Goal: Task Accomplishment & Management: Complete application form

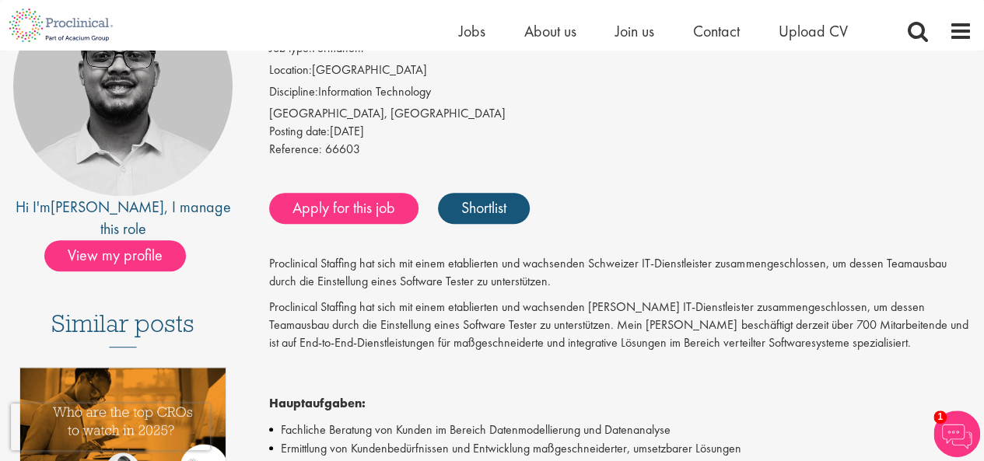
scroll to position [177, 0]
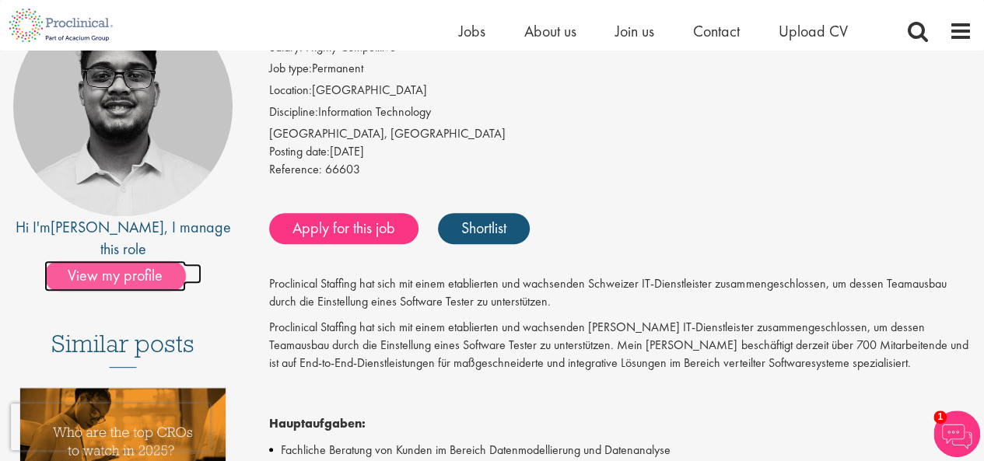
click at [156, 261] on span "View my profile" at bounding box center [115, 276] width 142 height 31
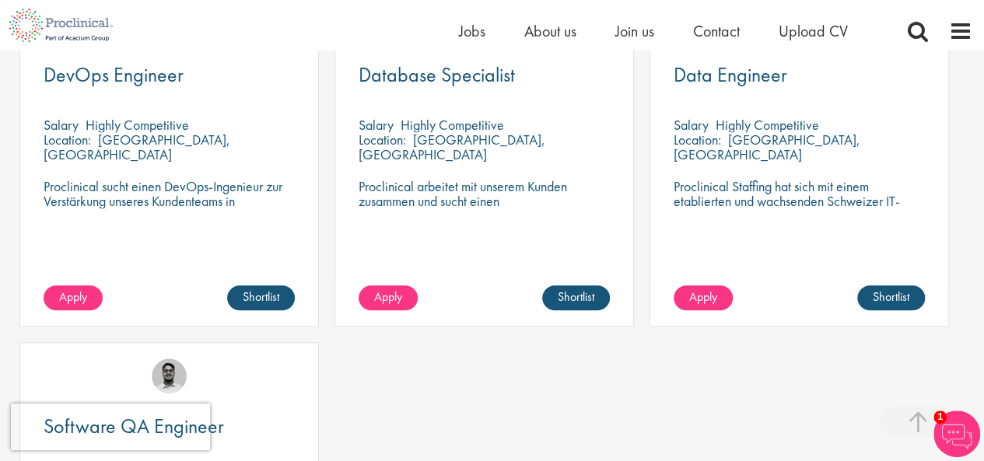
scroll to position [512, 0]
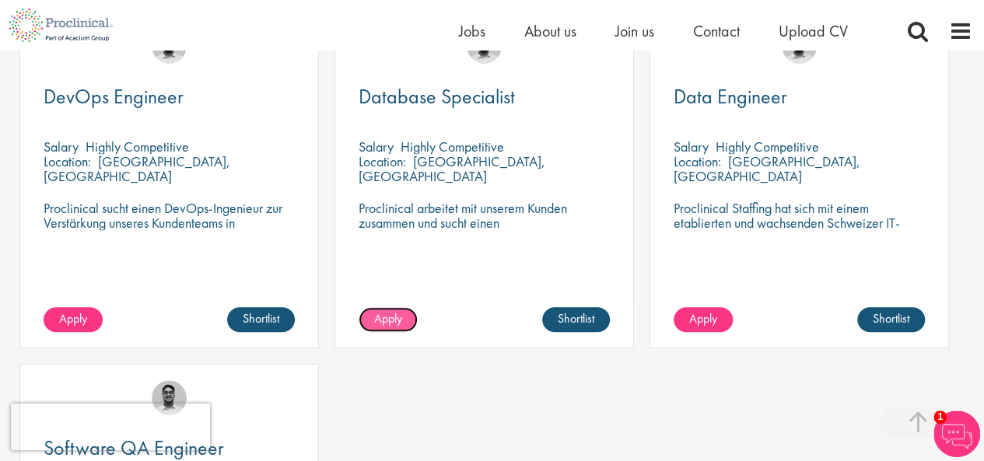
click at [389, 327] on span "Apply" at bounding box center [388, 318] width 28 height 16
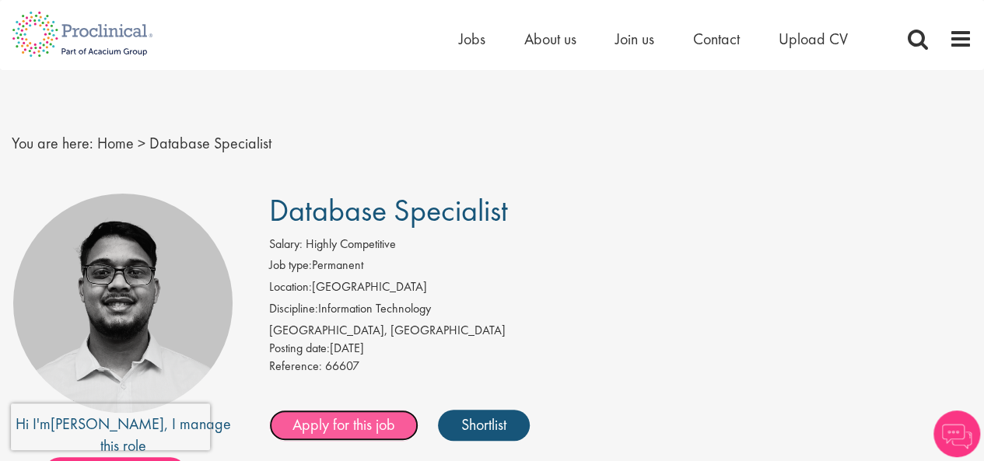
click at [369, 413] on link "Apply for this job" at bounding box center [343, 425] width 149 height 31
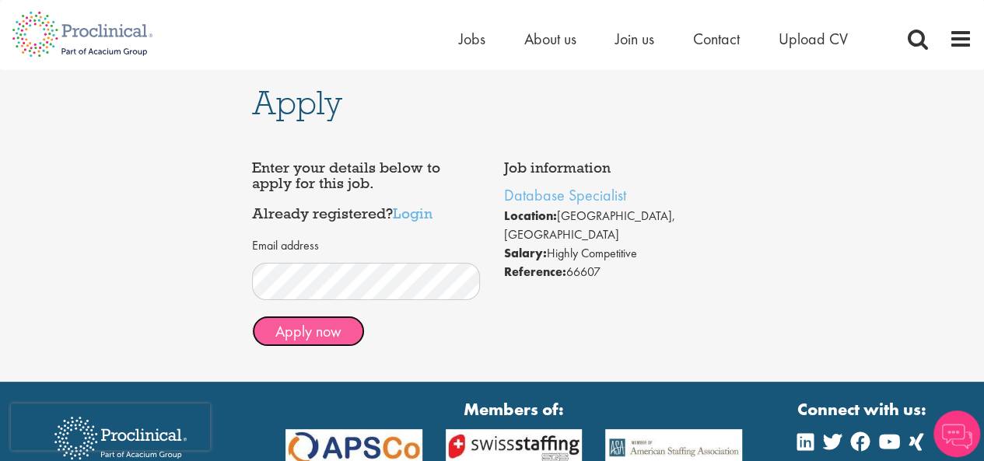
click at [345, 336] on button "Apply now" at bounding box center [308, 331] width 113 height 31
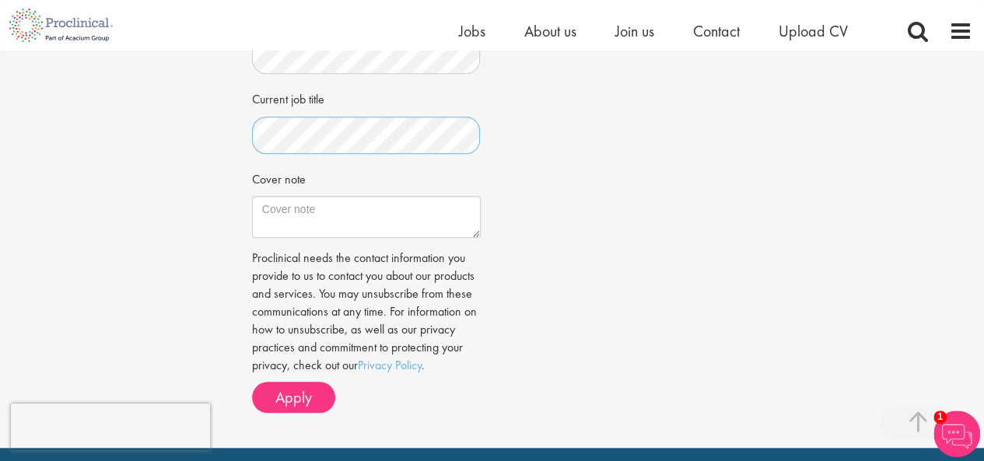
scroll to position [541, 0]
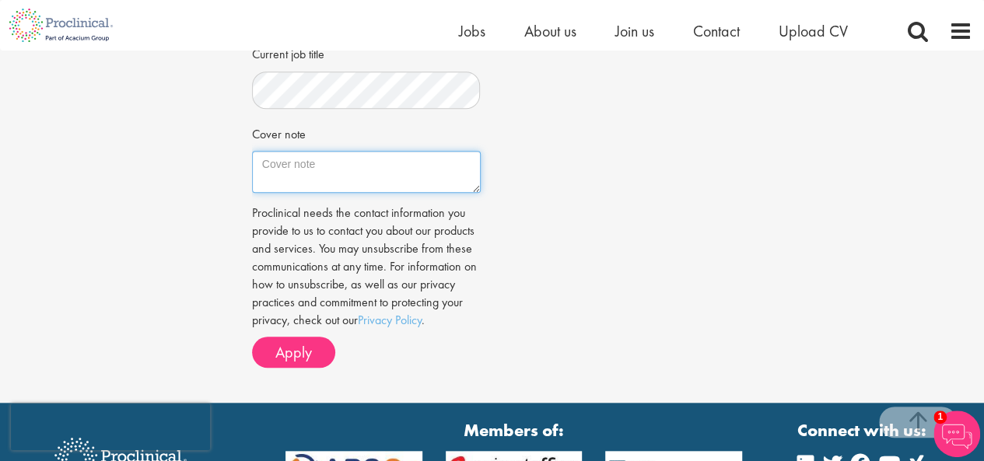
click at [383, 157] on textarea "Cover note" at bounding box center [366, 172] width 229 height 42
click at [319, 167] on textarea "I have very good experience in Oracle PL/SQL and" at bounding box center [366, 172] width 229 height 42
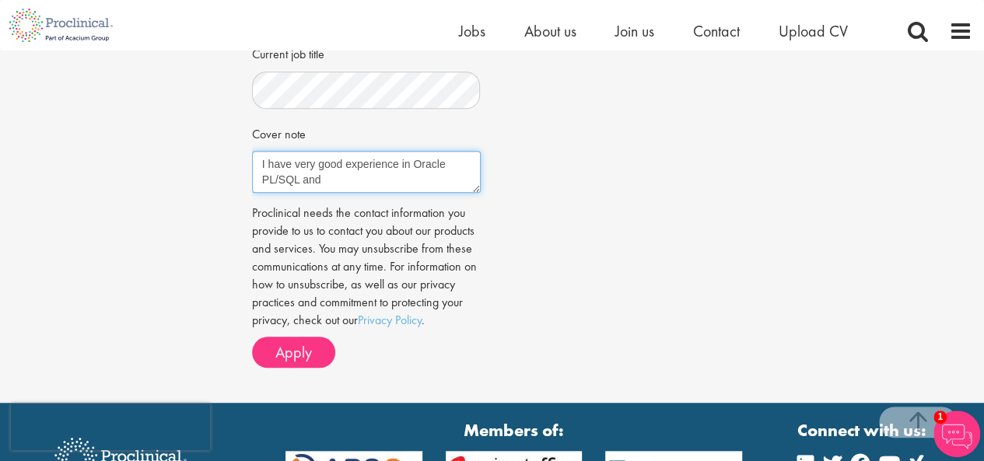
click at [366, 179] on textarea "I have very good experience in Oracle PL/SQL and" at bounding box center [366, 172] width 229 height 42
click at [465, 166] on textarea "I have very good experience in Oracle PL/SQL and" at bounding box center [366, 172] width 229 height 42
click at [328, 173] on textarea "I have very good experience in Oracle SQL and PL/SQL and" at bounding box center [366, 172] width 229 height 42
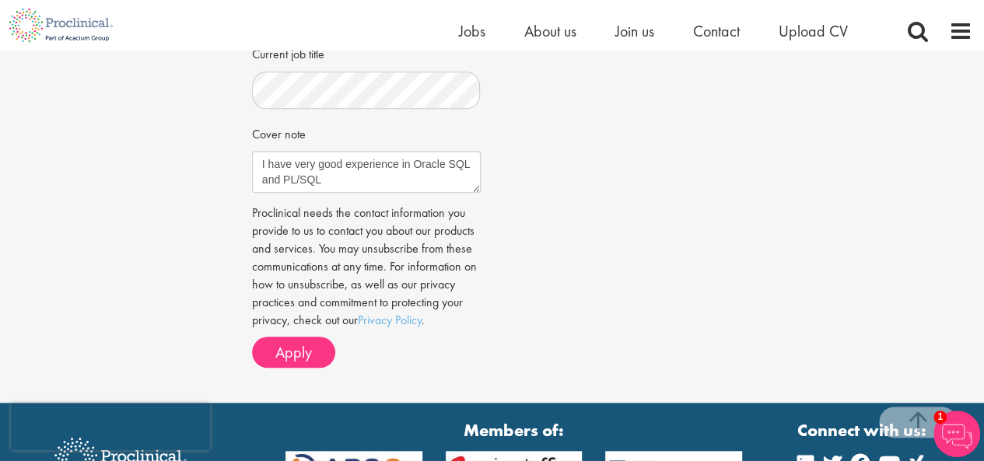
click at [446, 139] on div "Cover note I have very good experience in Oracle SQL and PL/SQL" at bounding box center [366, 157] width 229 height 73
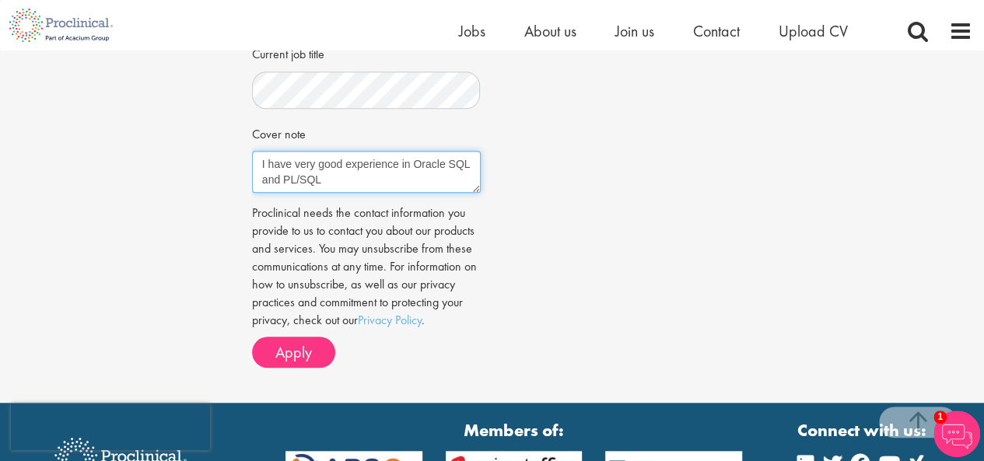
click at [349, 184] on textarea "I have very good experience in Oracle SQL and PL/SQL" at bounding box center [366, 172] width 229 height 42
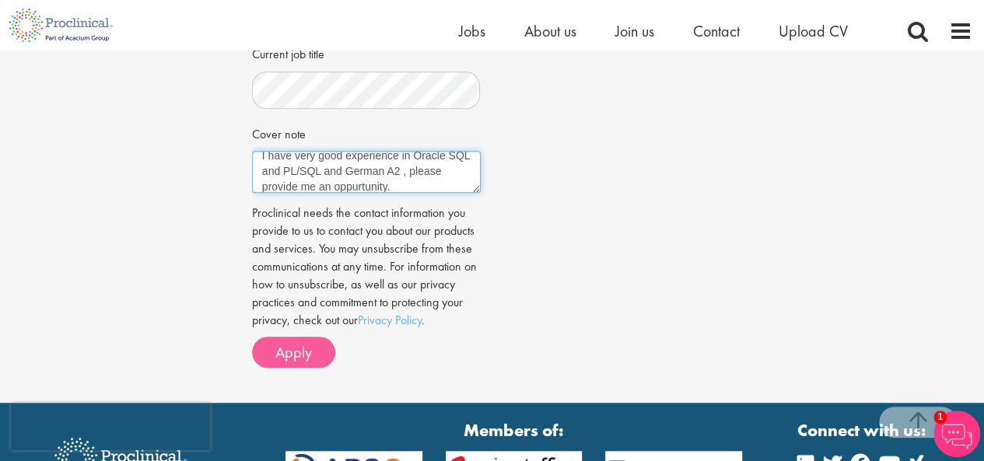
type textarea "I have very good experience in Oracle SQL and PL/SQL and German A2 , please pro…"
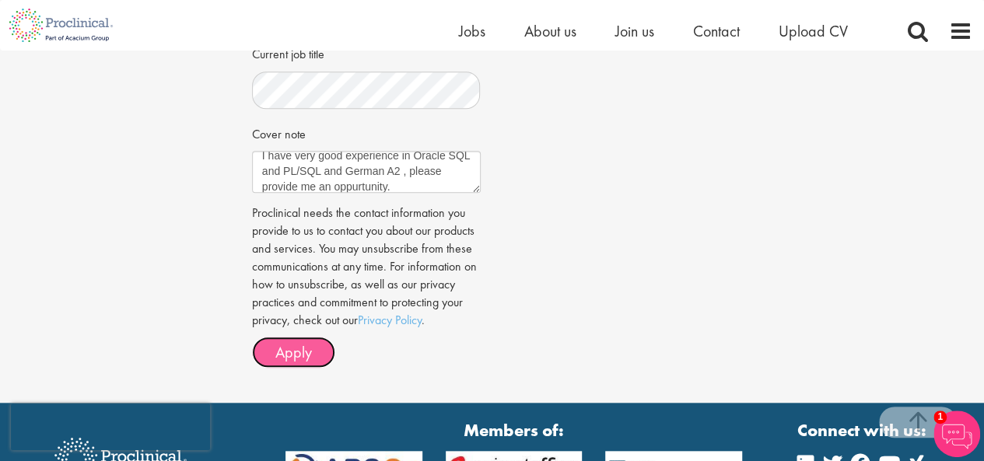
click at [317, 352] on button "Apply" at bounding box center [293, 352] width 83 height 31
